Goal: Task Accomplishment & Management: Use online tool/utility

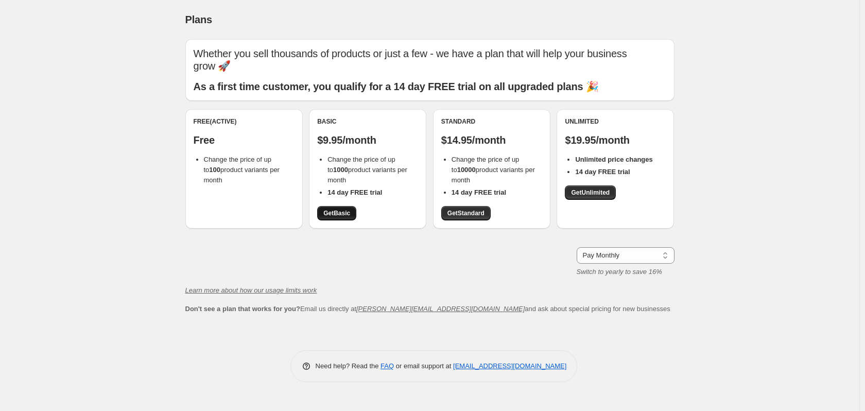
click at [337, 213] on span "Get Basic" at bounding box center [336, 213] width 27 height 8
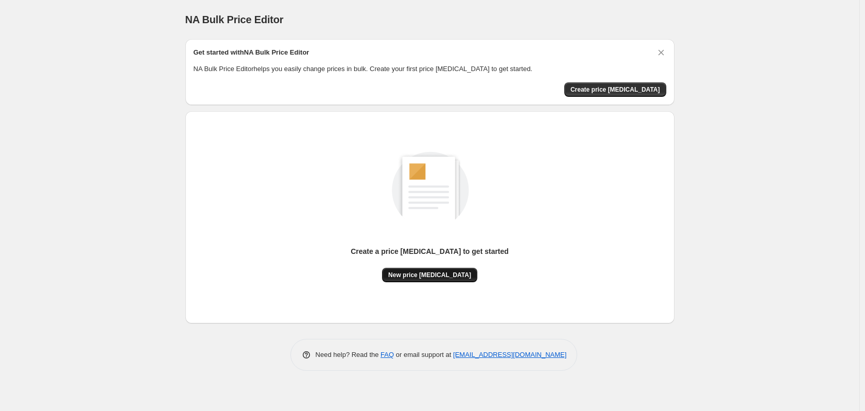
click at [434, 270] on button "New price change job" at bounding box center [429, 275] width 95 height 14
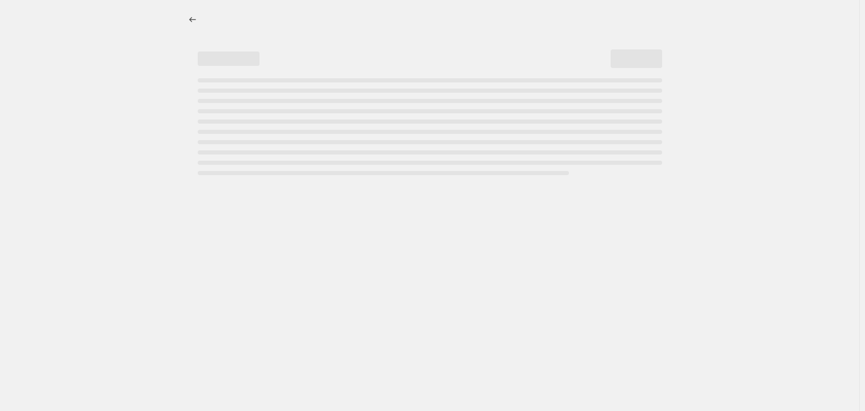
select select "percentage"
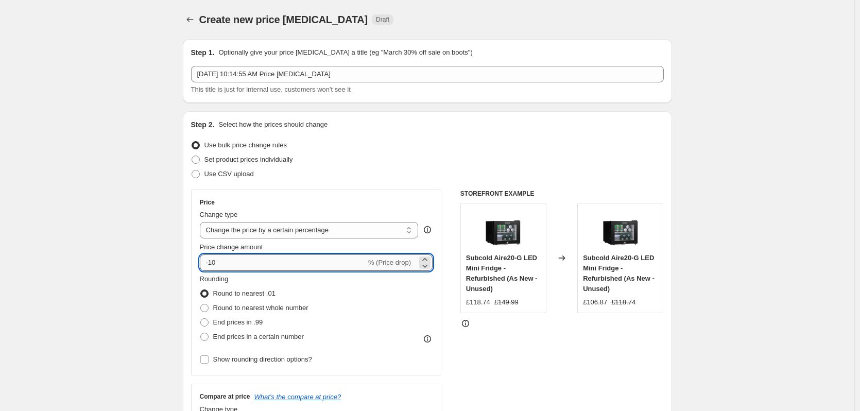
drag, startPoint x: 213, startPoint y: 265, endPoint x: 282, endPoint y: 268, distance: 69.6
click at [282, 268] on input "-10" at bounding box center [283, 262] width 166 height 16
type input "-60"
click at [209, 323] on span at bounding box center [204, 322] width 8 height 8
click at [201, 319] on input "End prices in .99" at bounding box center [200, 318] width 1 height 1
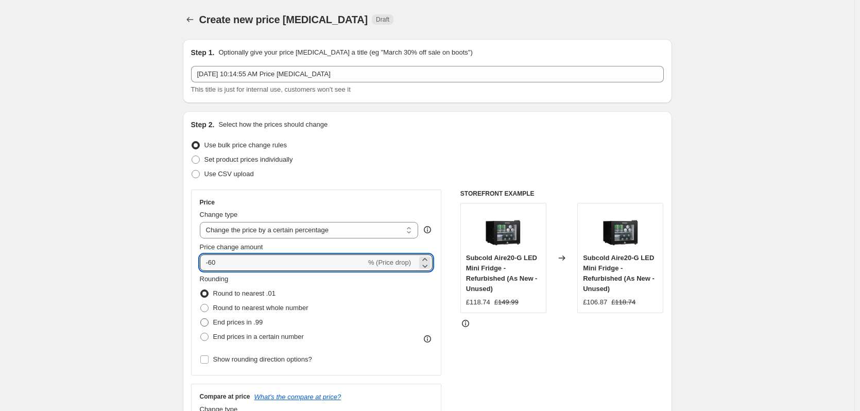
radio input "true"
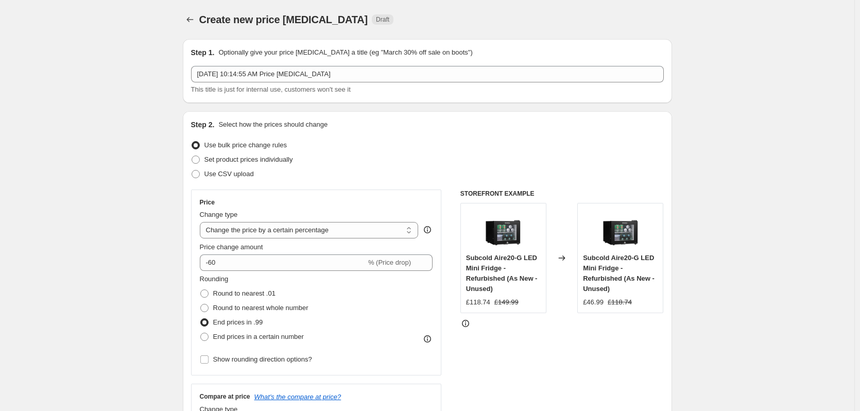
click at [547, 370] on div "STOREFRONT EXAMPLE Subcold Aire20-G LED Mini Fridge - Refurbished (As New - Unu…" at bounding box center [561, 315] width 203 height 252
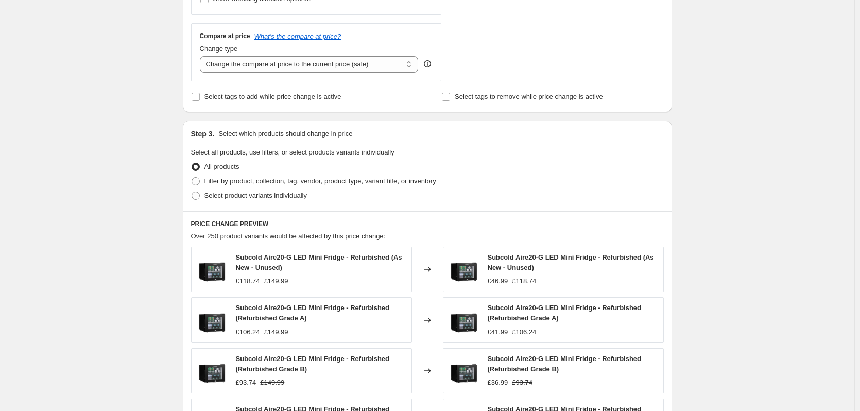
scroll to position [632, 0]
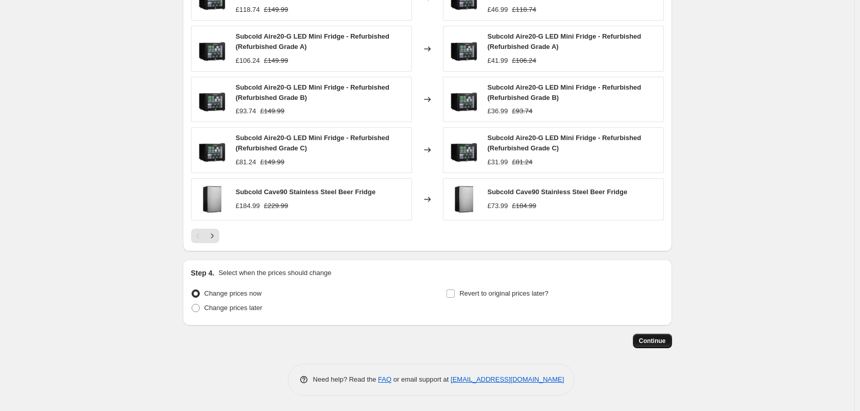
click at [653, 340] on span "Continue" at bounding box center [652, 341] width 27 height 8
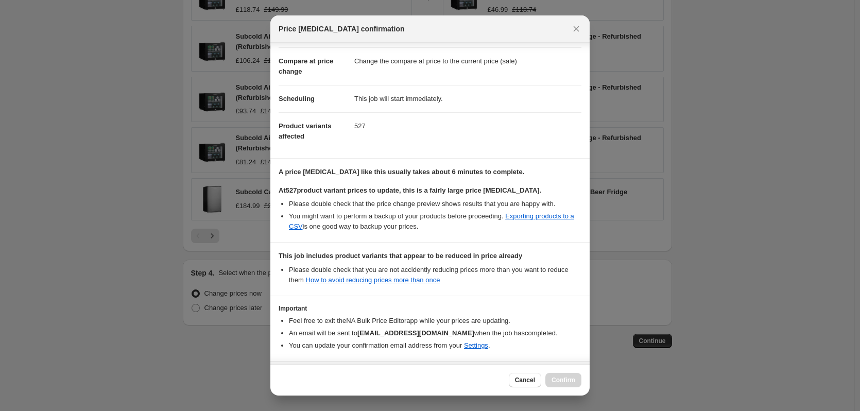
scroll to position [79, 0]
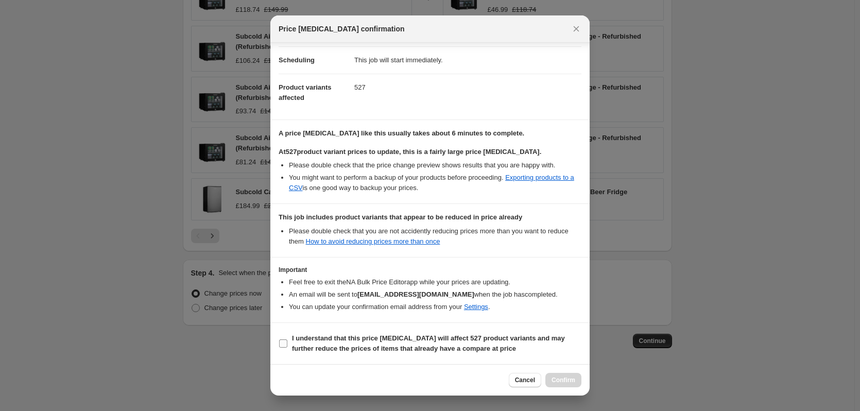
click at [282, 340] on input "I understand that this price change job will affect 527 product variants and ma…" at bounding box center [283, 343] width 8 height 8
checkbox input "true"
click at [557, 383] on span "Confirm" at bounding box center [563, 380] width 24 height 8
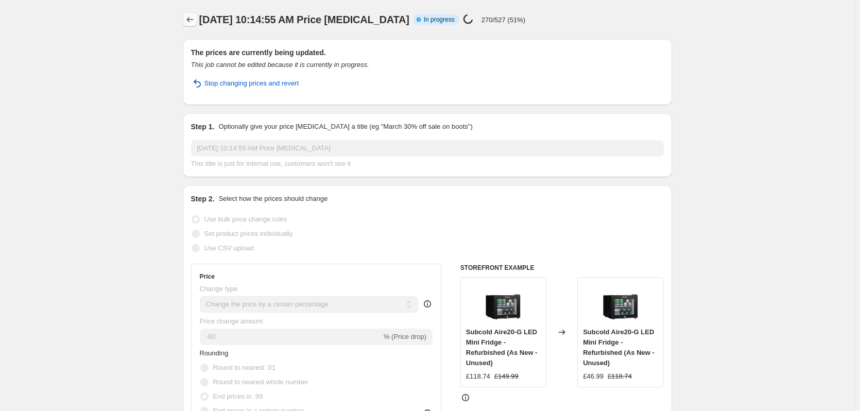
click at [190, 19] on icon "Price change jobs" at bounding box center [190, 19] width 10 height 10
